Goal: Task Accomplishment & Management: Manage account settings

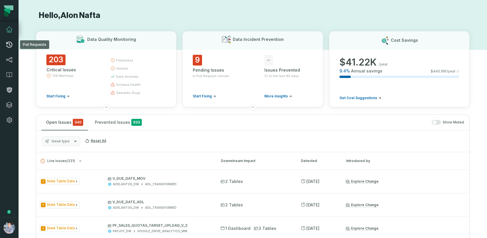
click at [7, 48] on link "Pull Requests" at bounding box center [9, 44] width 19 height 15
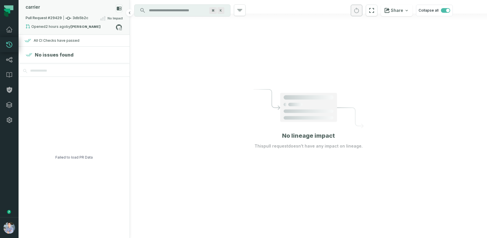
click at [64, 26] on relative-time "[DATE] 11:12:29 PM" at bounding box center [56, 26] width 21 height 4
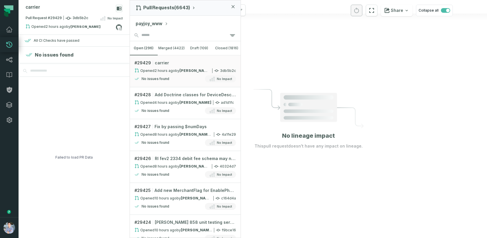
click at [157, 25] on button "payjoy_www" at bounding box center [152, 23] width 32 height 7
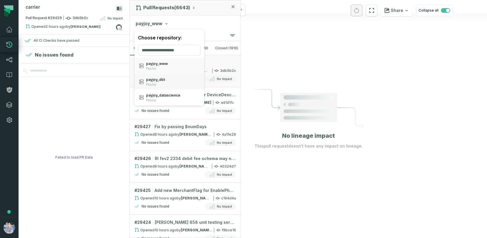
click at [158, 84] on span "PayJoy" at bounding box center [155, 85] width 19 height 4
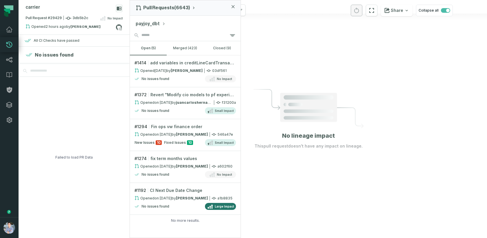
click at [151, 23] on button "payjoy_dbt" at bounding box center [151, 23] width 30 height 7
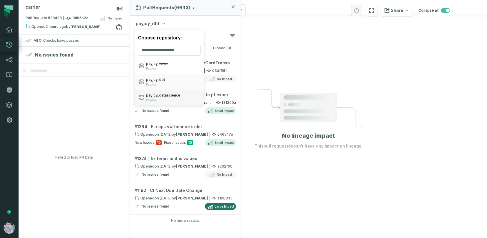
click at [159, 94] on span "payjoy_ datascience" at bounding box center [163, 95] width 34 height 5
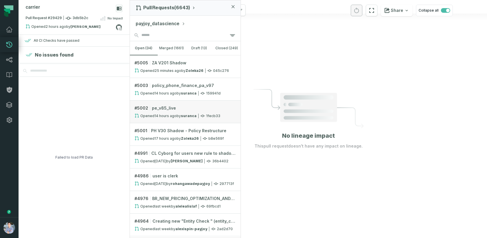
click at [164, 112] on link "# 5002 pe_v85_live Opened 9/16/2025, 11:27:31 AM by suranca 1fecb33" at bounding box center [185, 112] width 111 height 23
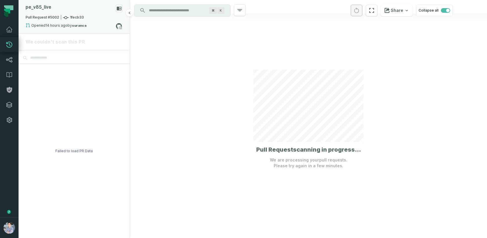
click at [78, 18] on span "Pull Request #5002 1fecb33" at bounding box center [55, 18] width 58 height 6
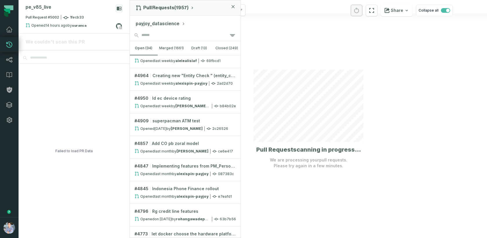
scroll to position [160, 0]
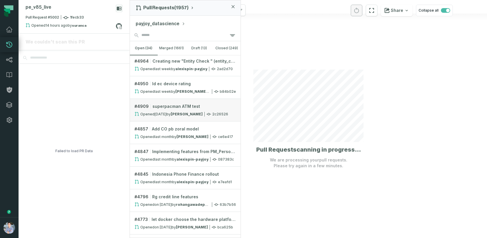
click at [180, 112] on div "Opened 8/28/2025, 11:07:32 AM by Marvin" at bounding box center [169, 114] width 68 height 5
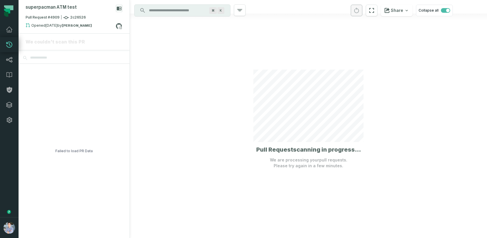
click at [313, 68] on div at bounding box center [308, 119] width 357 height 238
click at [162, 56] on div at bounding box center [308, 119] width 357 height 238
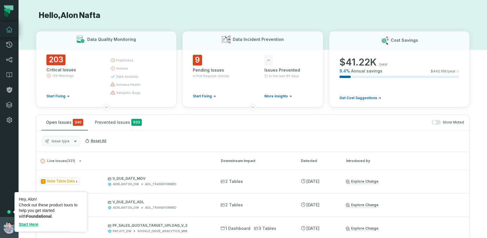
click at [7, 219] on button "[PERSON_NAME] (PayJoy) [EMAIL_ADDRESS][DOMAIN_NAME]" at bounding box center [9, 227] width 19 height 21
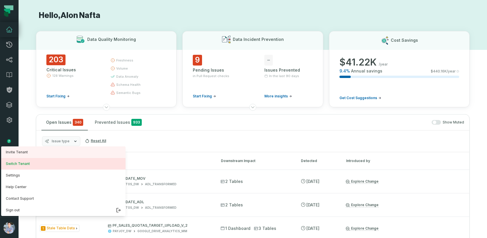
click at [39, 166] on button "Switch Tenant" at bounding box center [63, 164] width 124 height 12
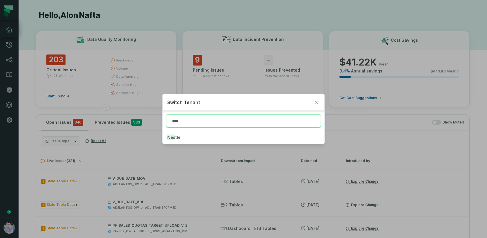
type input "*****"
click at [196, 133] on button "Nestl e" at bounding box center [244, 137] width 162 height 13
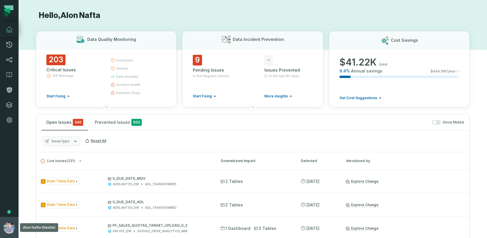
click at [4, 221] on button "[PERSON_NAME] (Nestle) [EMAIL_ADDRESS][DOMAIN_NAME]" at bounding box center [9, 227] width 19 height 21
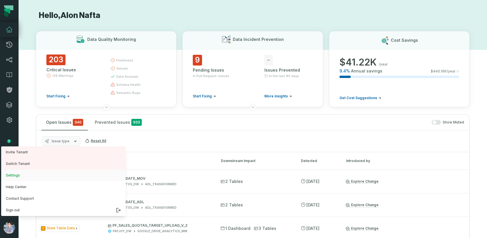
click at [22, 176] on button "Settings" at bounding box center [63, 176] width 124 height 12
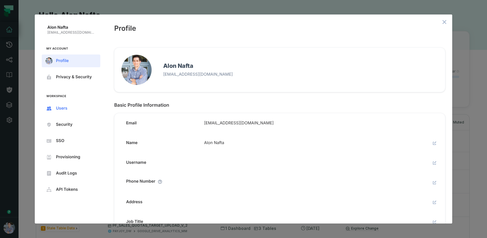
click at [62, 105] on button "Users" at bounding box center [71, 108] width 59 height 13
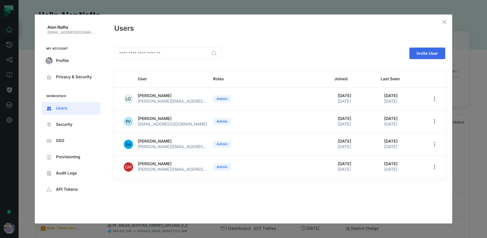
click at [416, 50] on button "Invite User" at bounding box center [428, 54] width 36 height 12
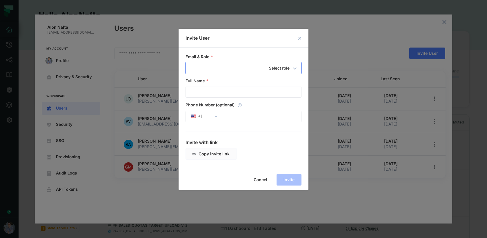
click at [487, 0] on div "Alon Nafta [EMAIL_ADDRESS][DOMAIN_NAME] My Account Profile Privacy & Security W…" at bounding box center [487, 0] width 0 height 0
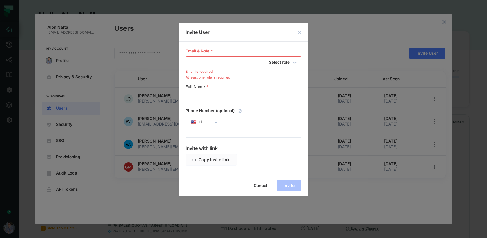
click at [301, 30] on button "close dialog" at bounding box center [300, 32] width 7 height 7
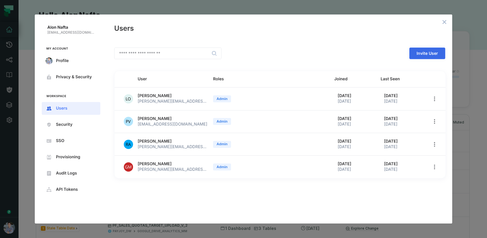
click at [0, 0] on span "Invite User" at bounding box center [0, 0] width 0 height 0
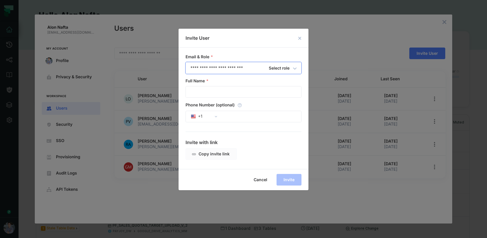
type input "**********"
click at [284, 69] on h6 "Select role" at bounding box center [279, 68] width 21 height 7
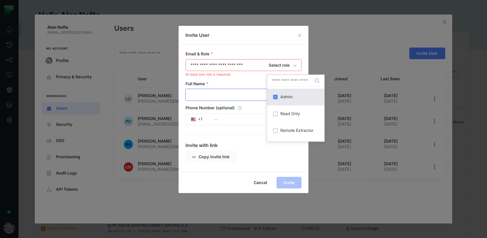
click at [240, 97] on input "Full Name" at bounding box center [243, 94] width 115 height 11
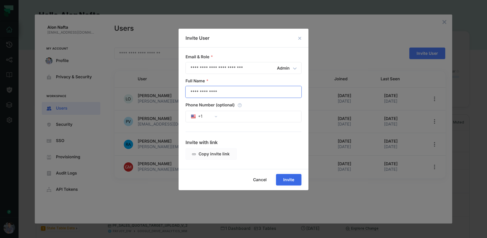
type input "**********"
click at [287, 182] on button "Invite" at bounding box center [289, 180] width 26 height 12
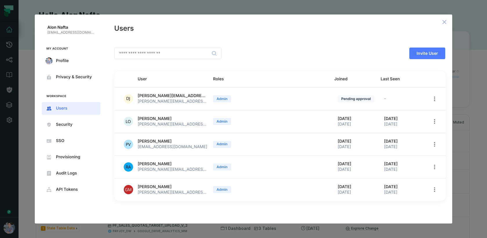
click at [34, 50] on div "Alon Nafta [EMAIL_ADDRESS][DOMAIN_NAME] My Account Profile Privacy & Security W…" at bounding box center [243, 119] width 487 height 238
